Goal: Transaction & Acquisition: Book appointment/travel/reservation

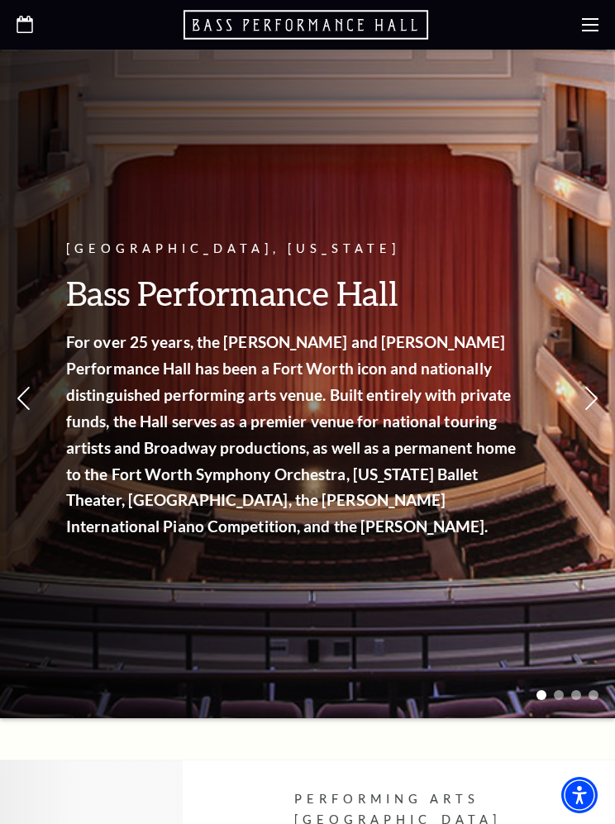
scroll to position [76, 0]
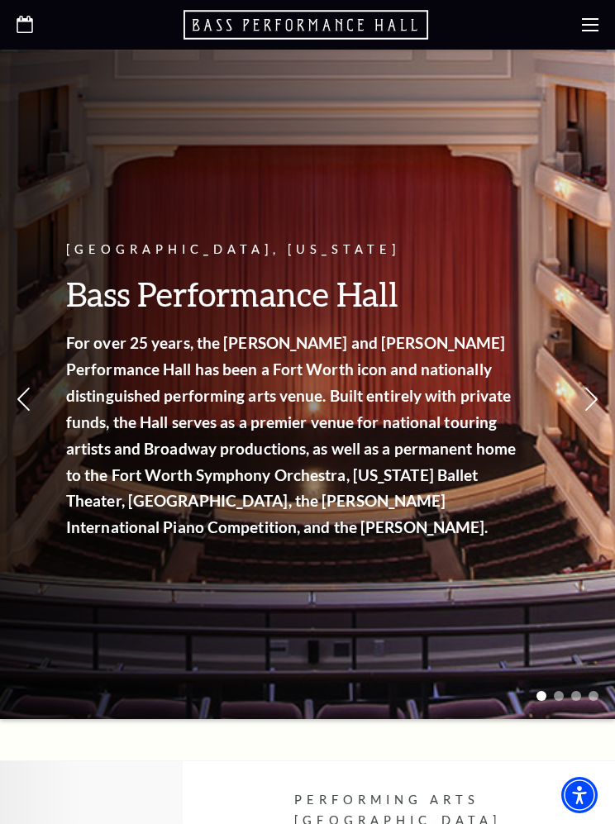
click at [595, 22] on icon at bounding box center [590, 25] width 17 height 17
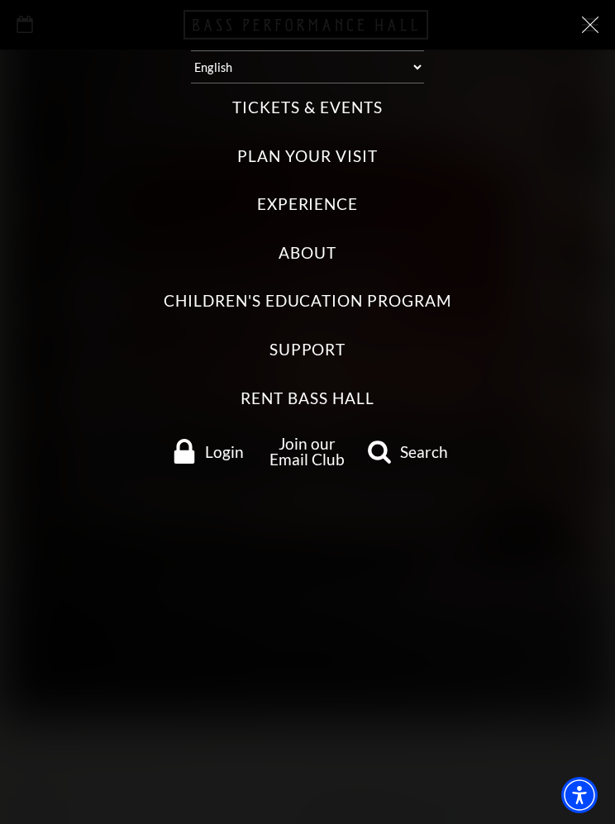
click at [356, 193] on label "Experience" at bounding box center [308, 204] width 102 height 22
click at [0, 0] on input "Experience" at bounding box center [0, 0] width 0 height 0
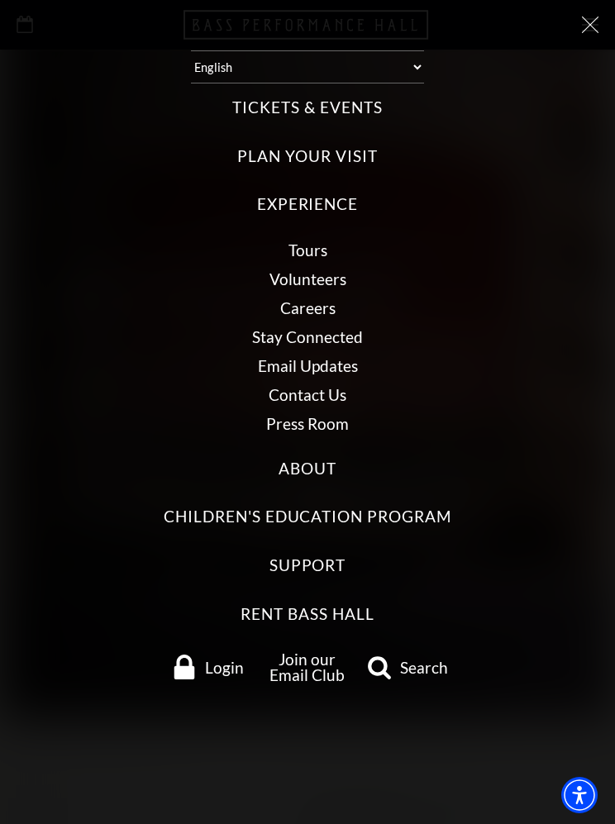
click at [326, 241] on link "Tours" at bounding box center [307, 250] width 39 height 19
click at [357, 97] on label "Tickets & Events" at bounding box center [307, 108] width 150 height 22
click at [0, 0] on Events "Tickets & Events" at bounding box center [0, 0] width 0 height 0
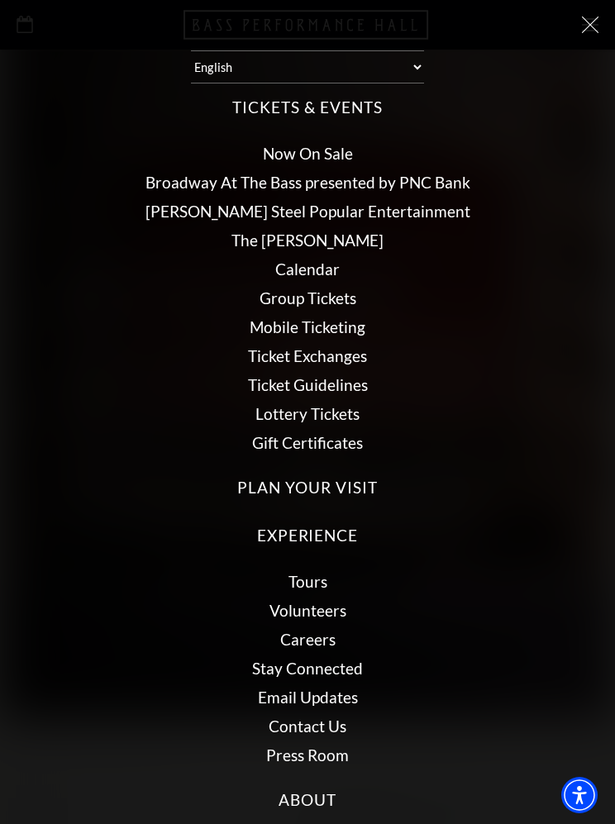
click at [461, 173] on link "Broadway At The Bass presented by PNC Bank" at bounding box center [307, 182] width 325 height 19
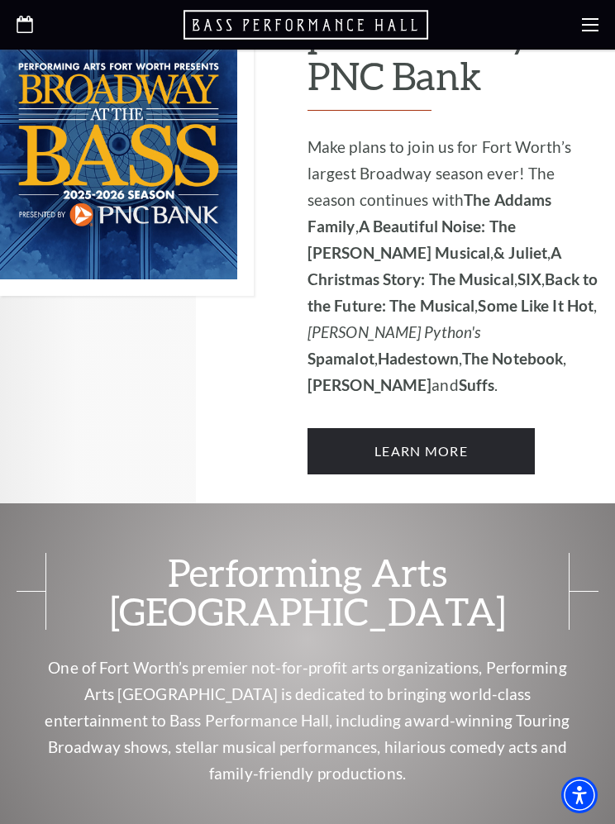
scroll to position [1354, 0]
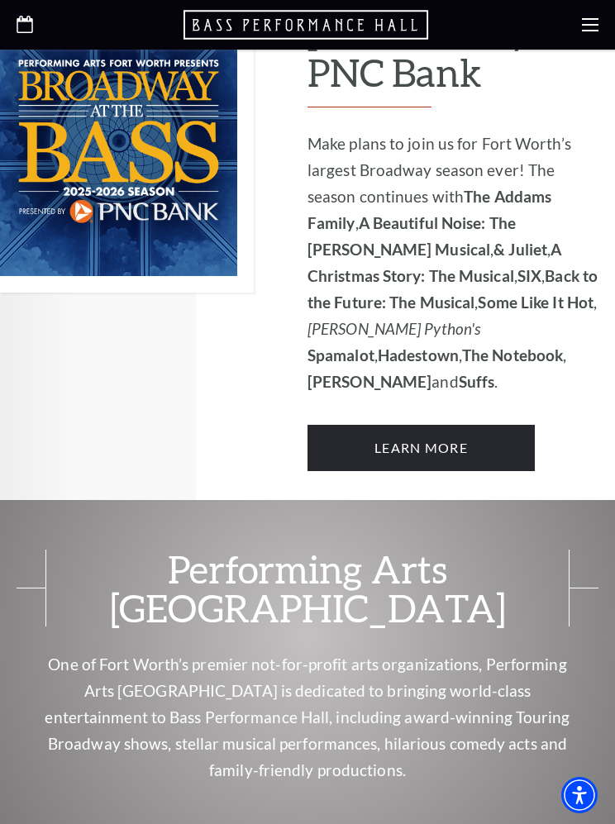
click at [474, 425] on link "Learn More" at bounding box center [420, 448] width 227 height 46
